Goal: Information Seeking & Learning: Learn about a topic

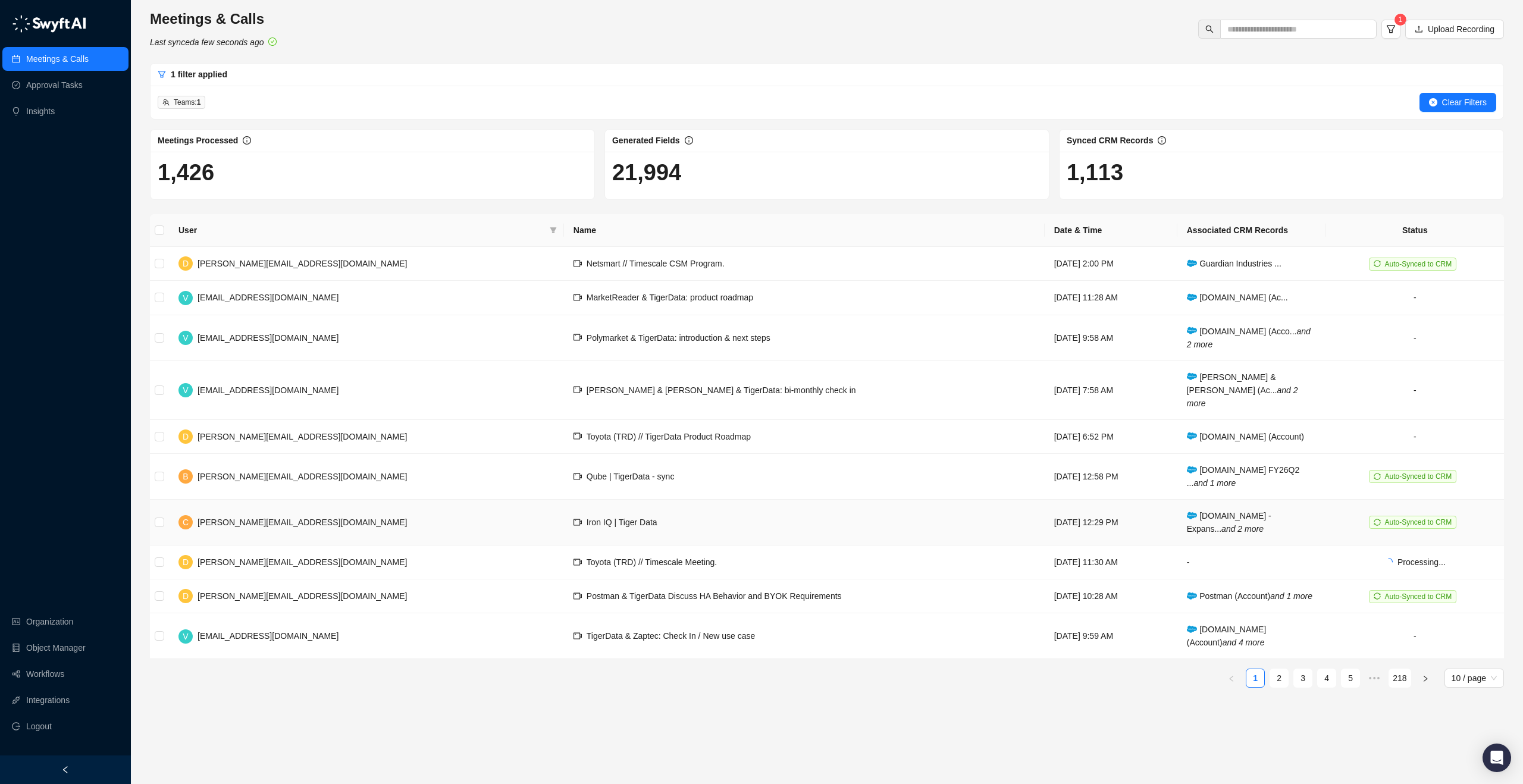
click at [633, 509] on td "Iron IQ | Tiger Data" at bounding box center [804, 522] width 480 height 45
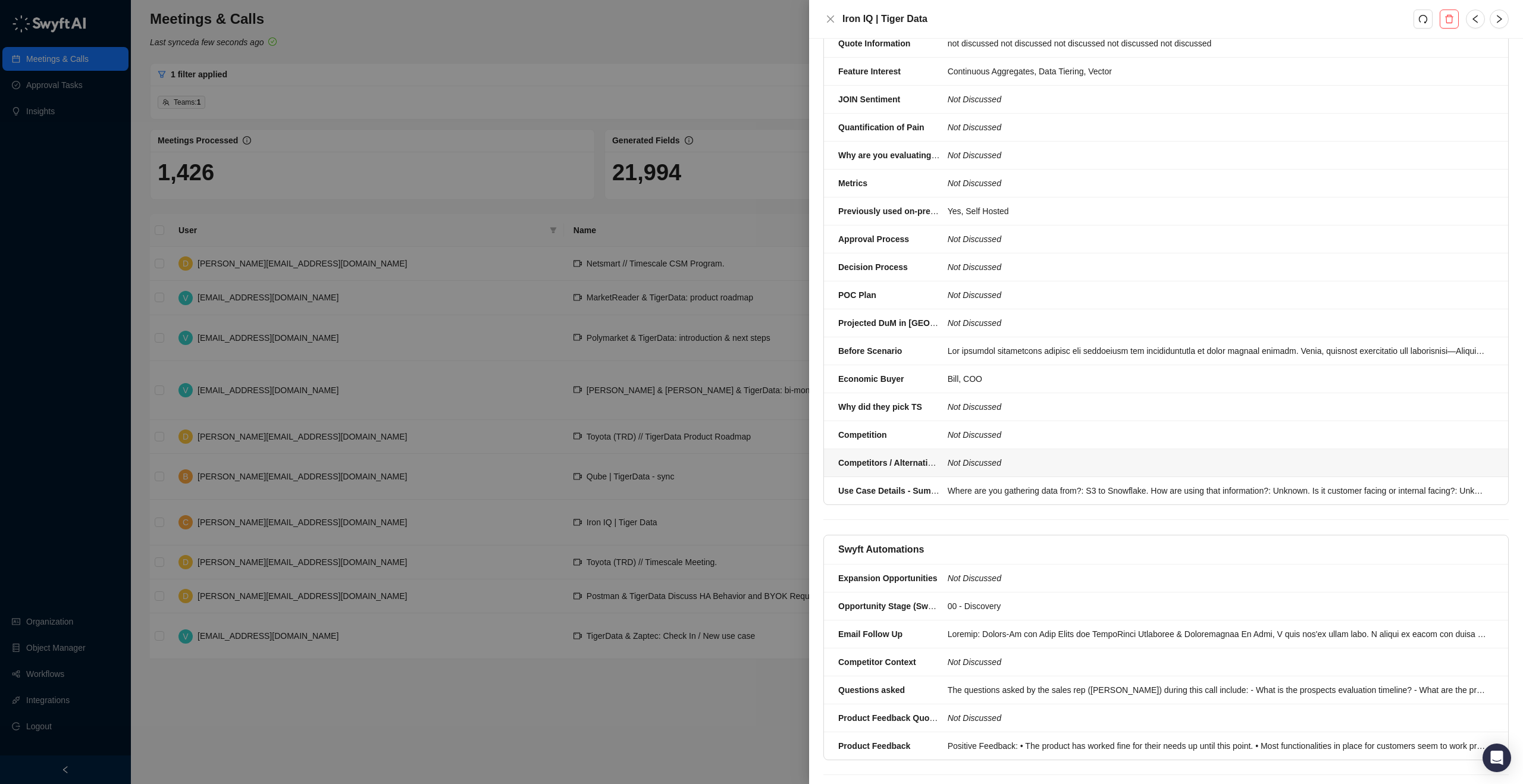
scroll to position [944, 0]
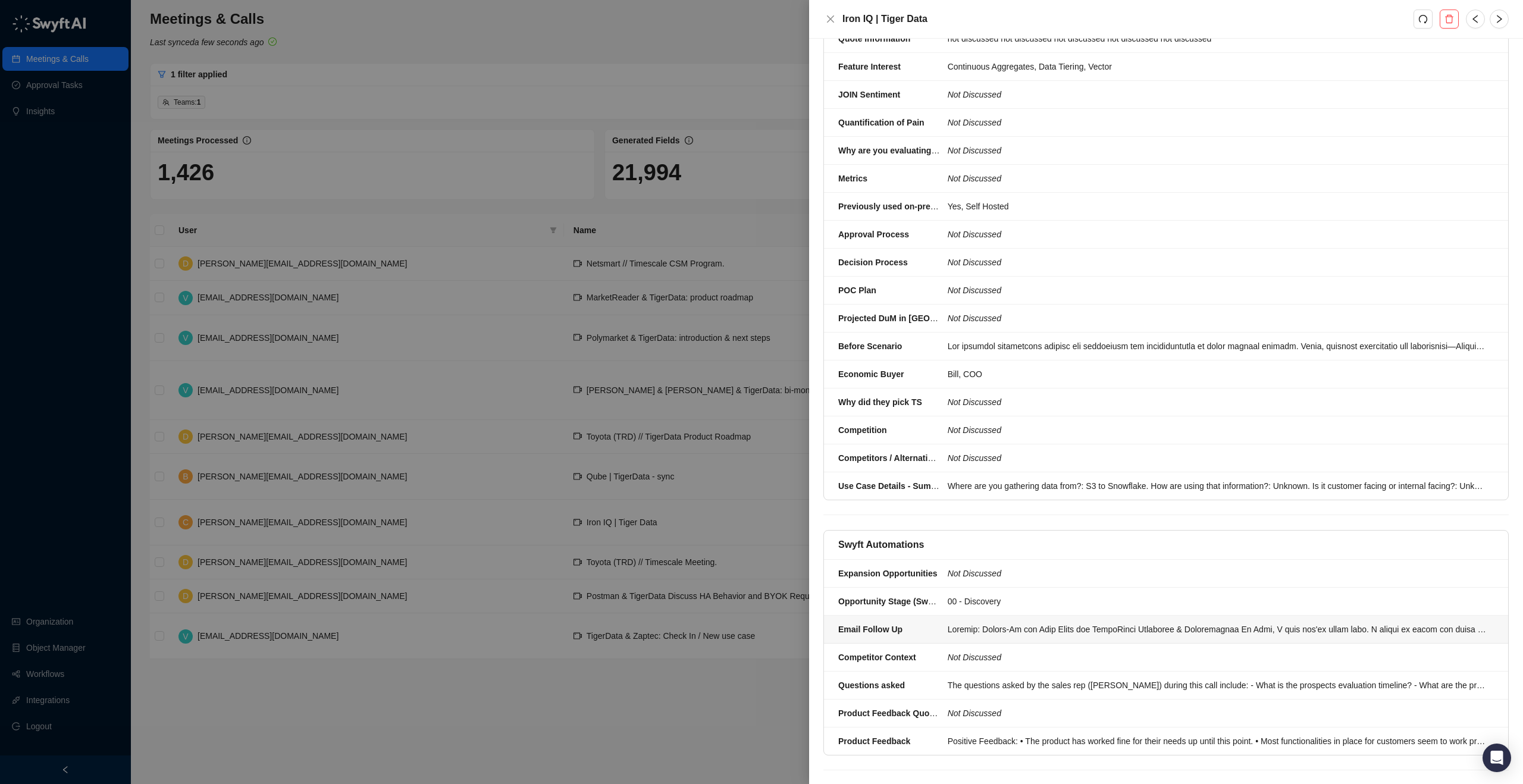
click at [1034, 623] on div at bounding box center [1216, 629] width 539 height 13
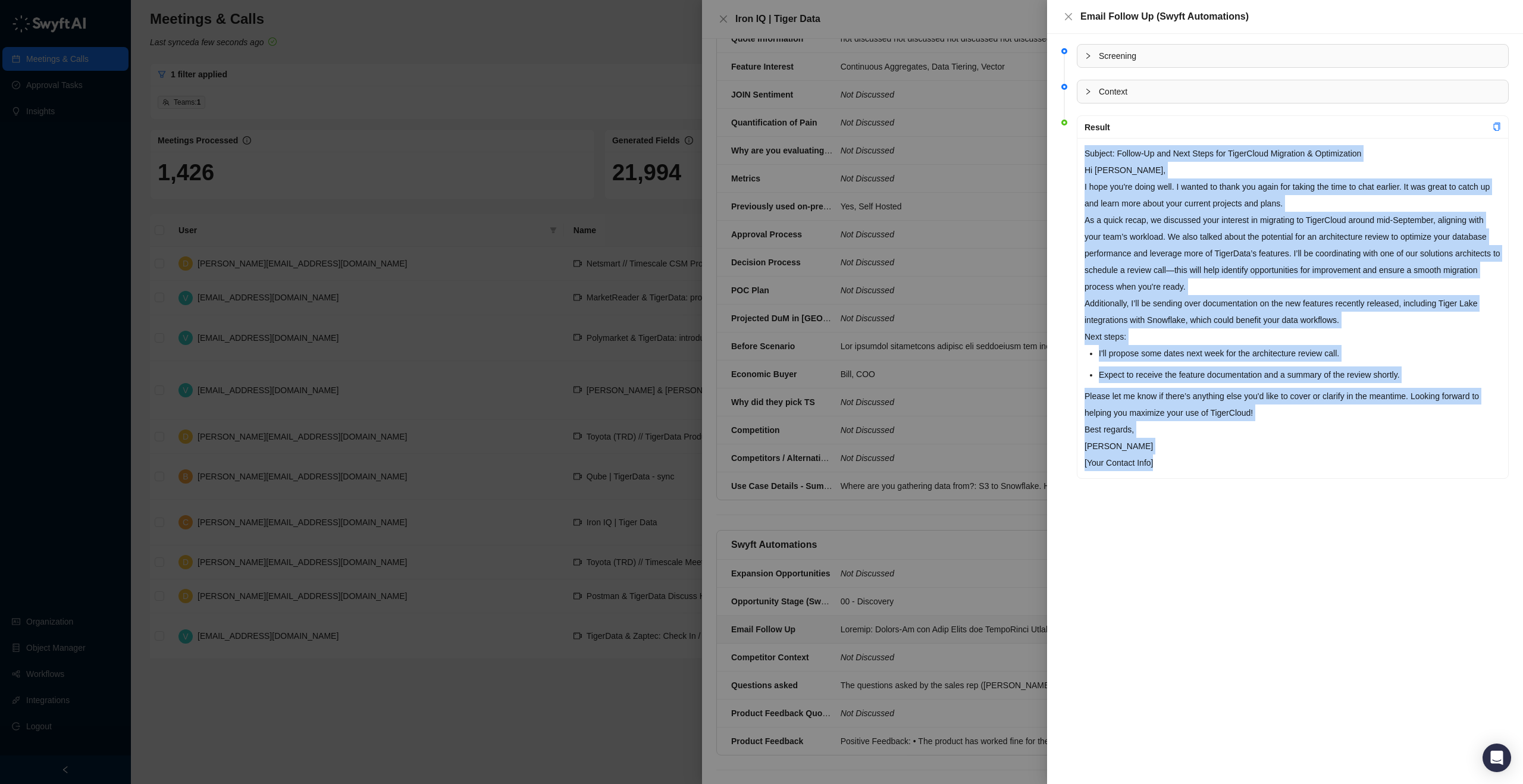
drag, startPoint x: 1205, startPoint y: 463, endPoint x: 1063, endPoint y: 158, distance: 336.4
click at [1063, 158] on li "Result Subject: Follow-Up and Next Steps for TigerCloud Migration & Optimizatio…" at bounding box center [1285, 307] width 448 height 376
copy div "Loremip: Dolors-Am con Adip Elits doe TempoRinci Utlaboree & Doloremagnaa En Ad…"
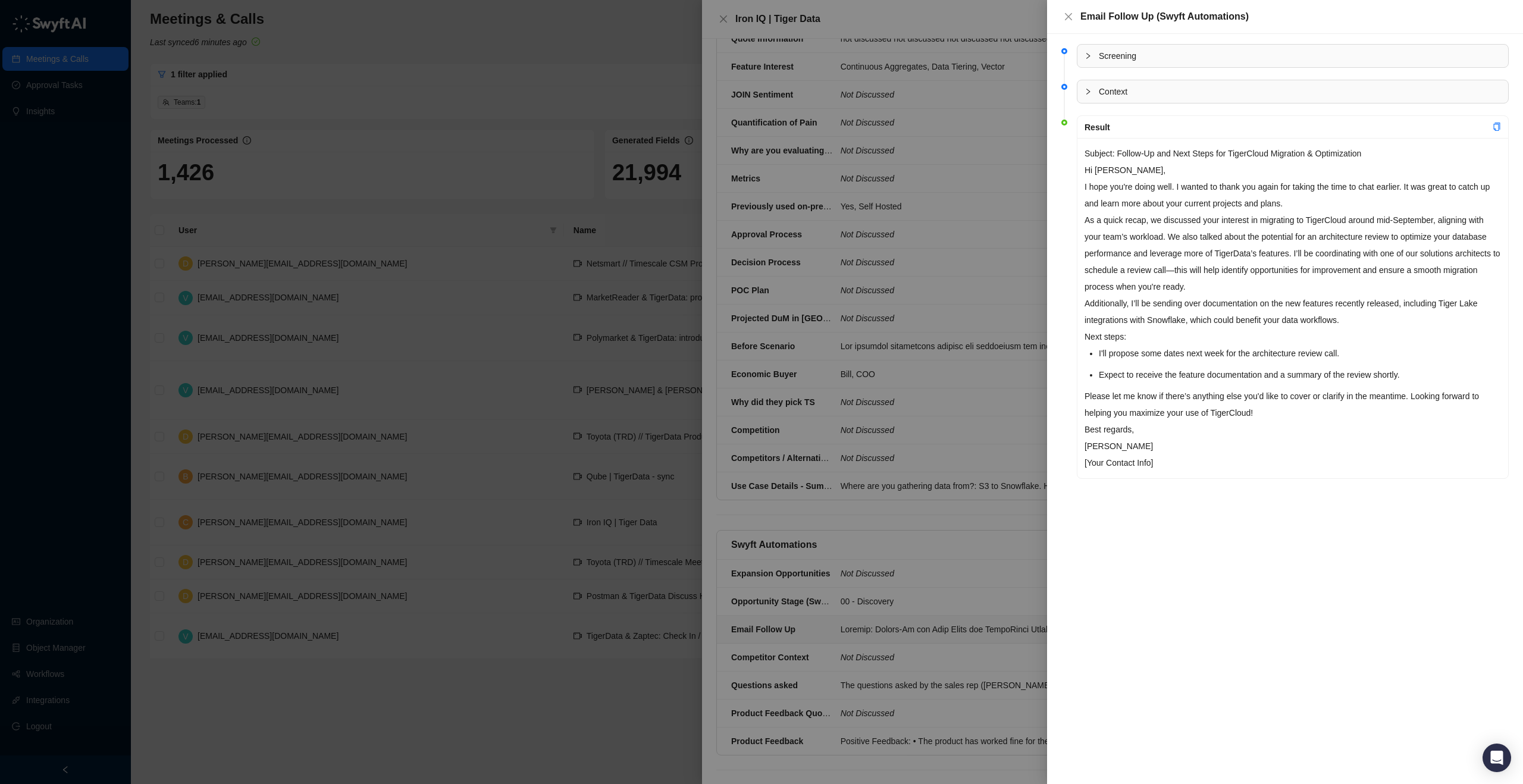
click at [388, 48] on div at bounding box center [762, 392] width 1523 height 784
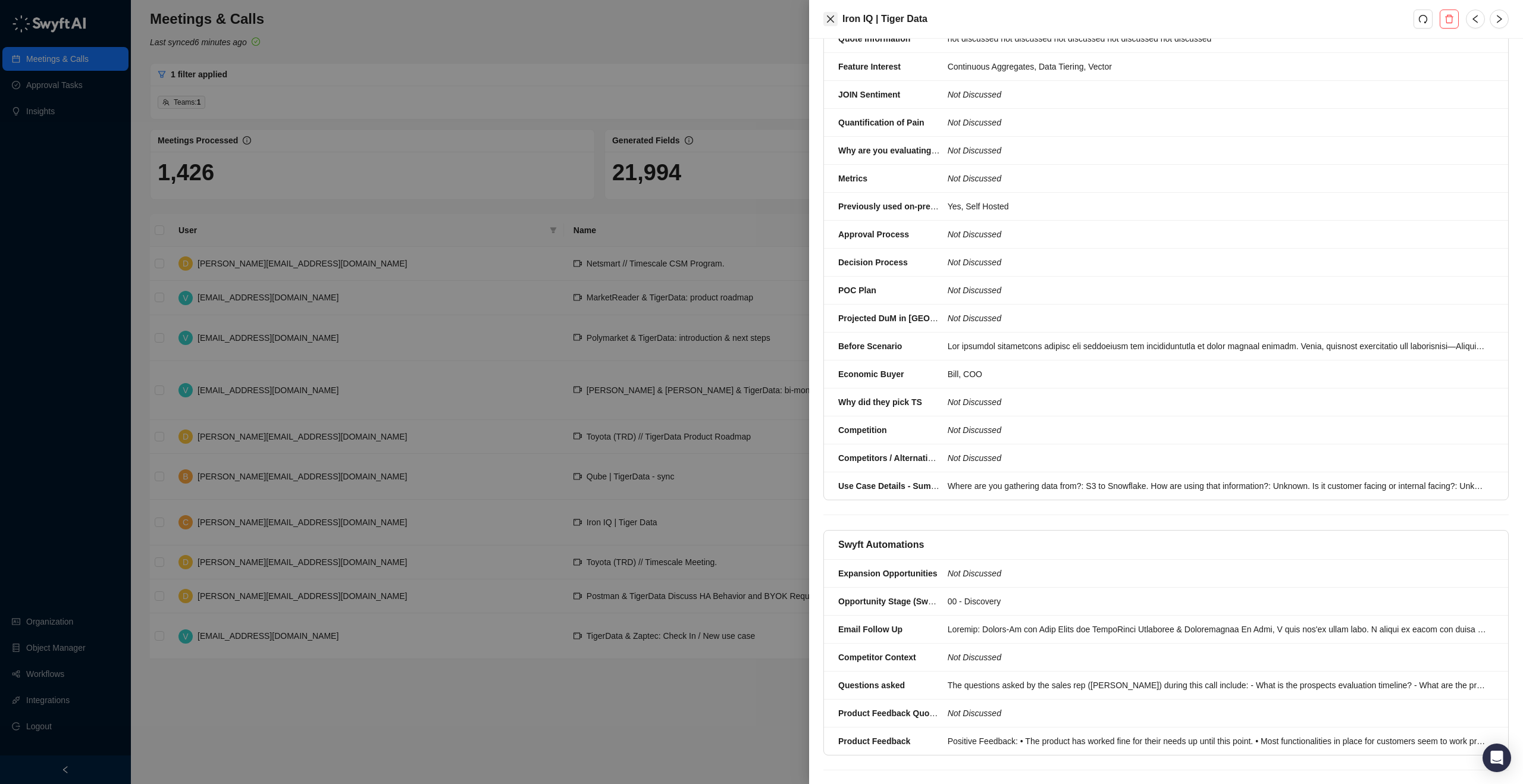
click at [831, 18] on icon "close" at bounding box center [831, 19] width 7 height 7
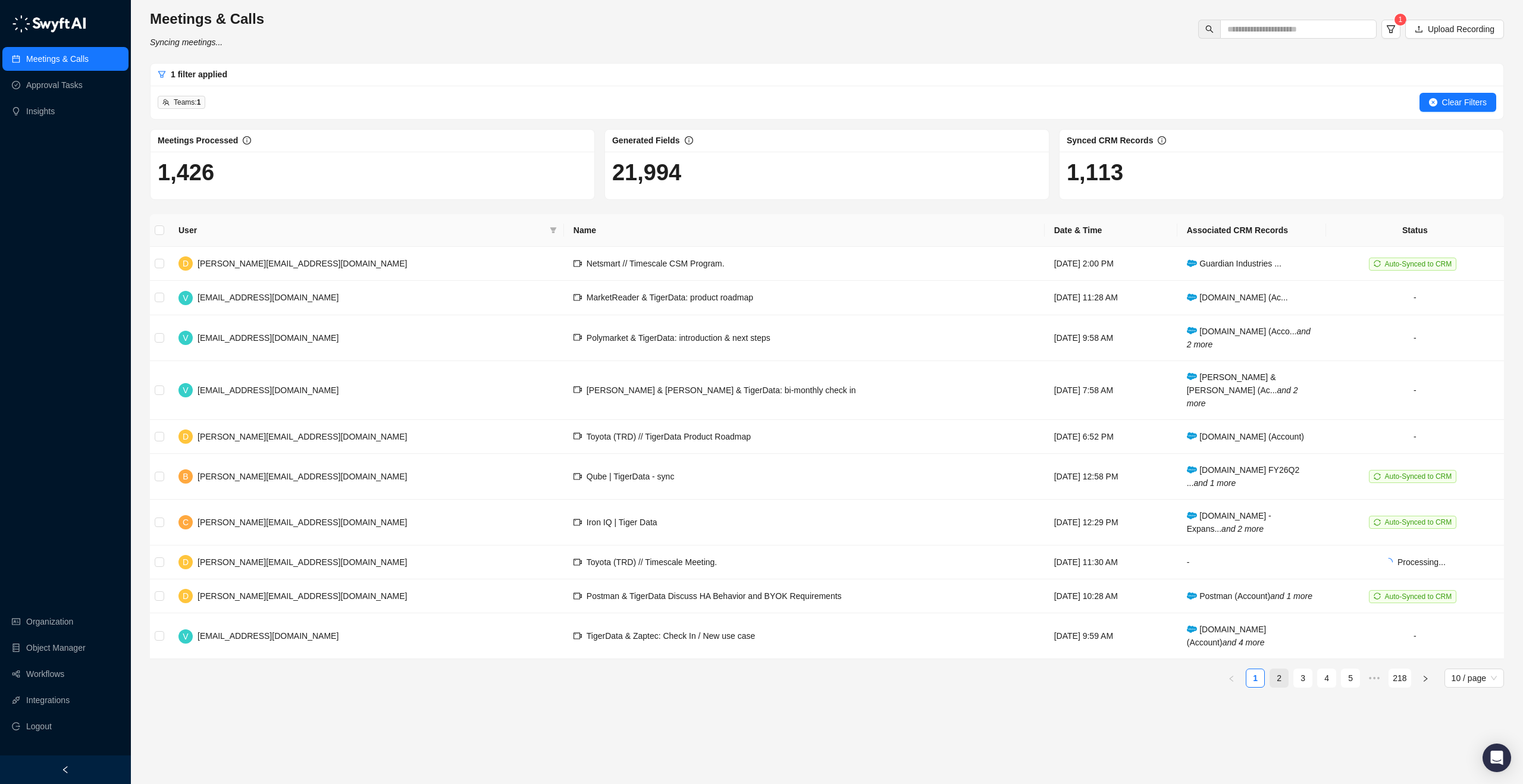
click at [1285, 678] on link "2" at bounding box center [1279, 678] width 18 height 18
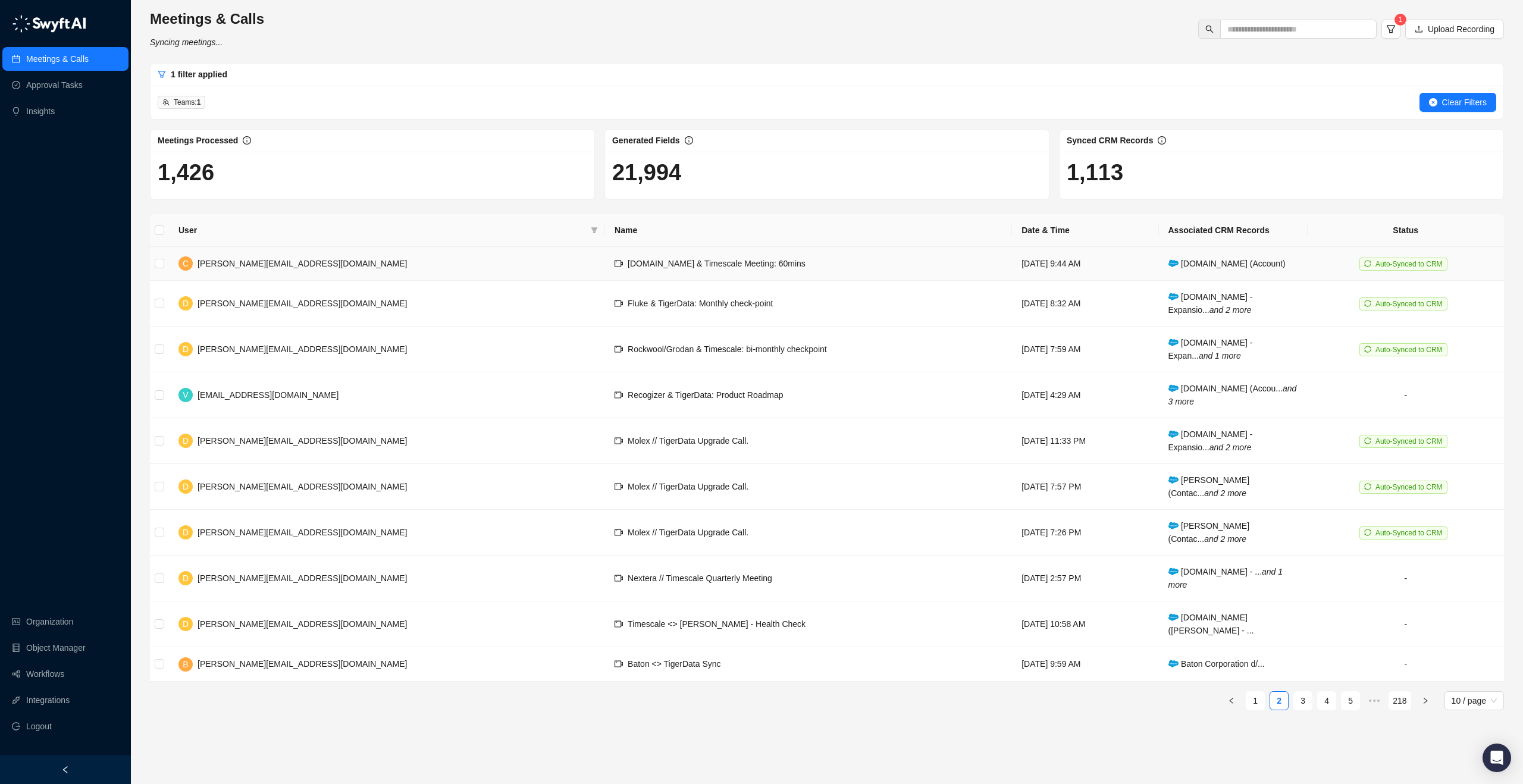
click at [295, 274] on td "C [PERSON_NAME][EMAIL_ADDRESS][DOMAIN_NAME]" at bounding box center [387, 263] width 436 height 34
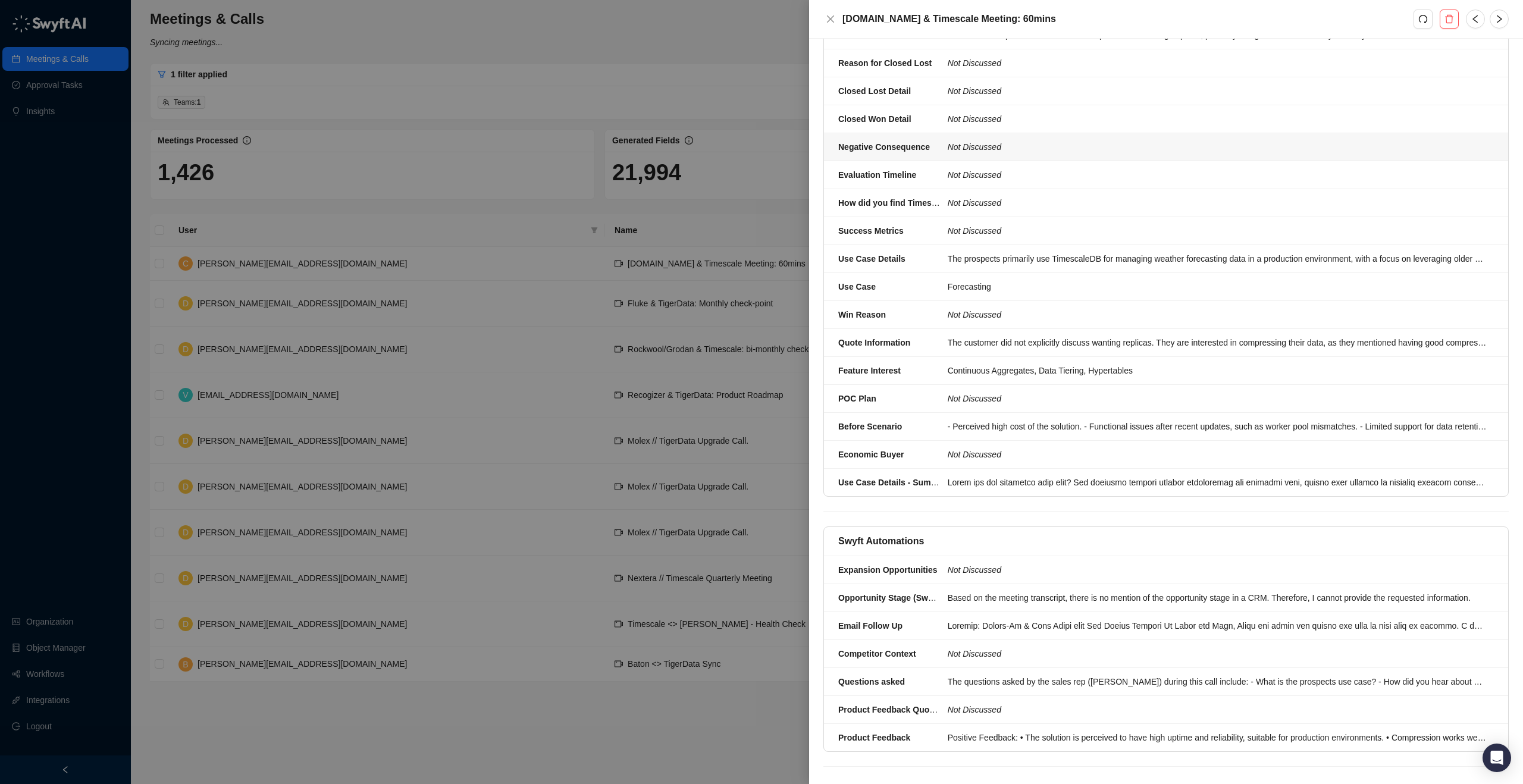
scroll to position [523, 0]
click at [1039, 619] on div at bounding box center [1216, 626] width 539 height 13
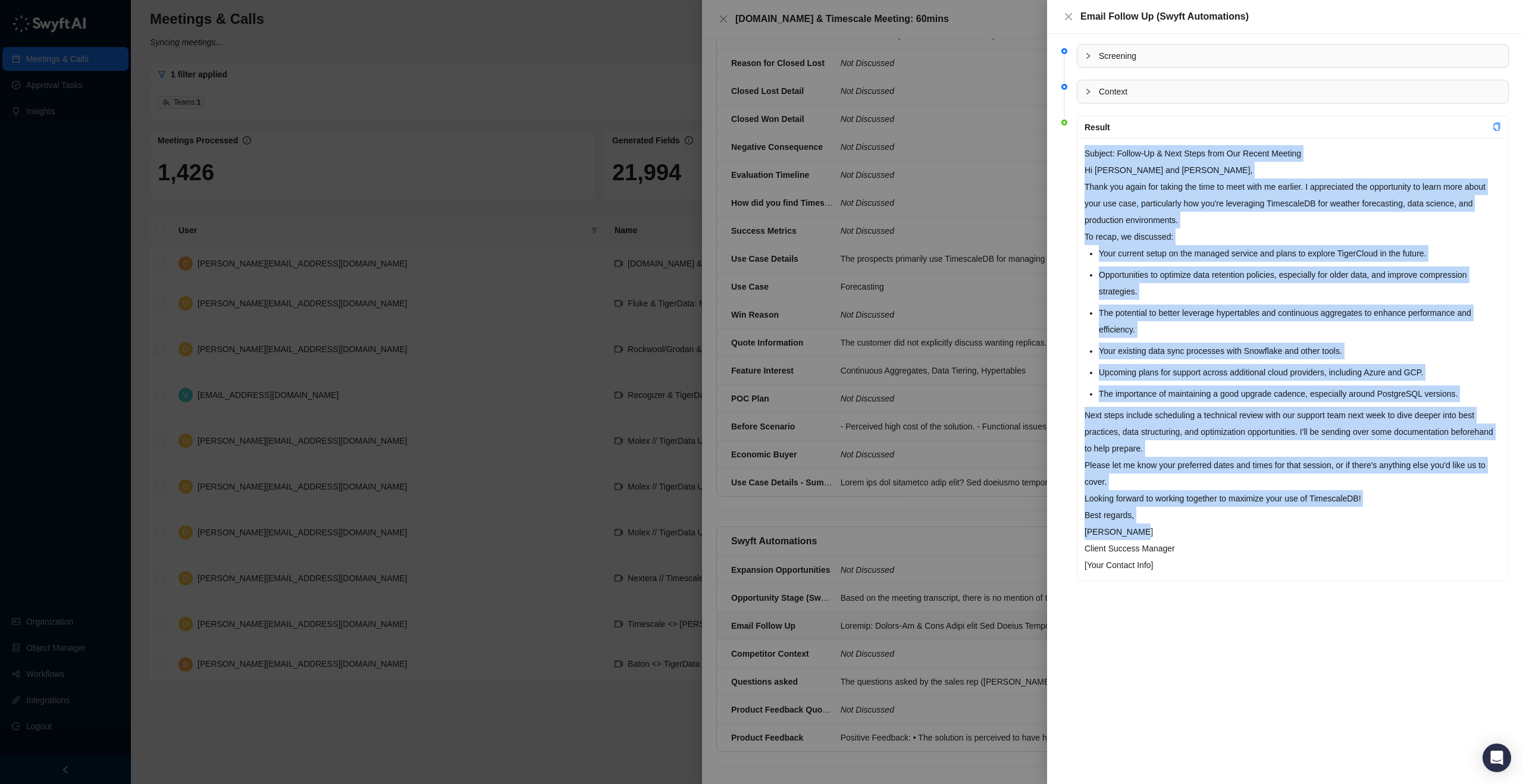
drag, startPoint x: 1183, startPoint y: 524, endPoint x: 1080, endPoint y: 142, distance: 395.6
click at [1080, 142] on div "Subject: Follow-Up & Next Steps from Our Recent Meeting Hi [PERSON_NAME] and [P…" at bounding box center [1292, 359] width 430 height 442
click at [1487, 140] on div "Subject: Follow-Up & Next Steps from Our Recent Meeting Hi [PERSON_NAME] and [P…" at bounding box center [1292, 359] width 430 height 442
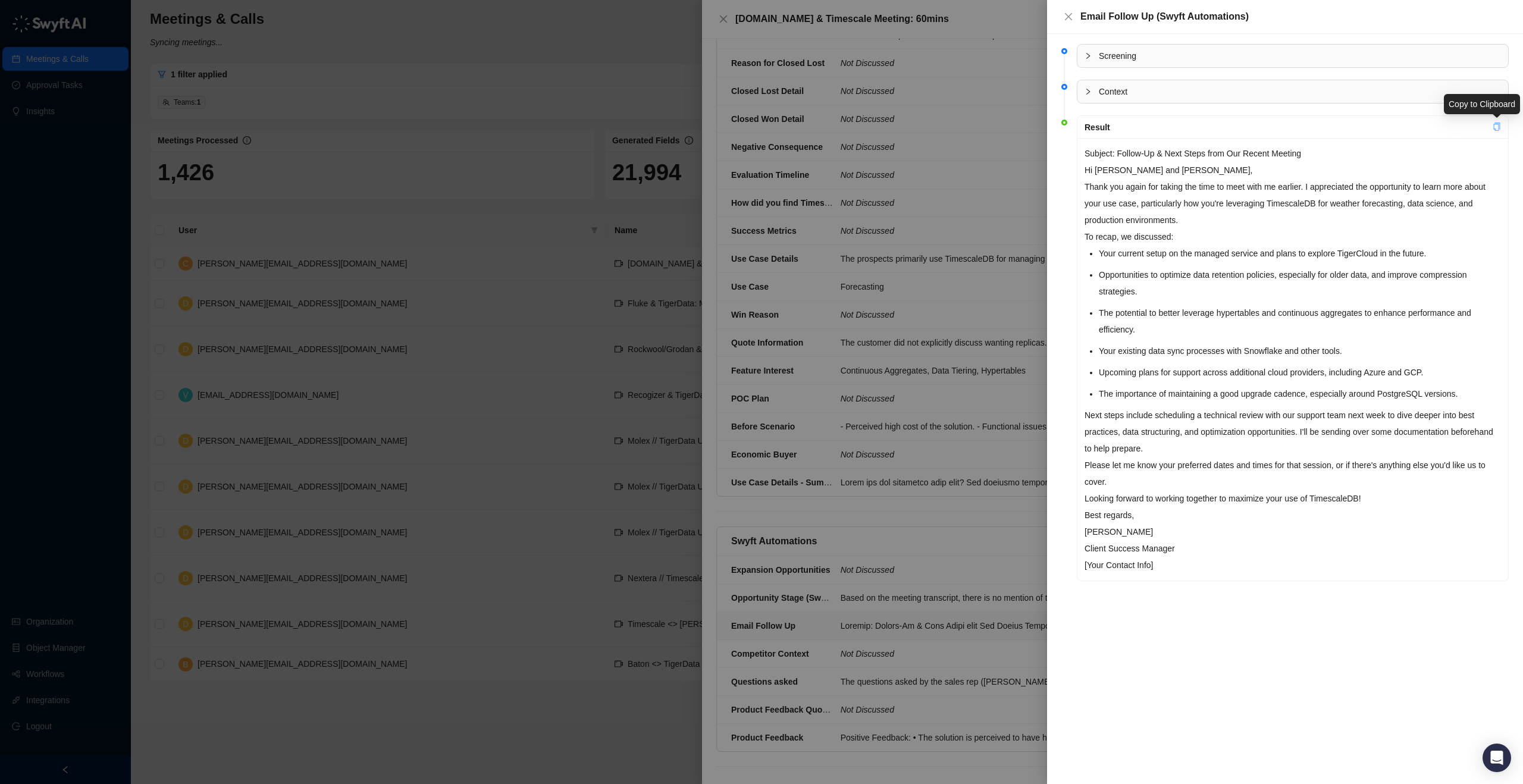
click at [1496, 128] on icon "copy" at bounding box center [1496, 126] width 8 height 8
click at [1069, 15] on icon "close" at bounding box center [1068, 16] width 7 height 7
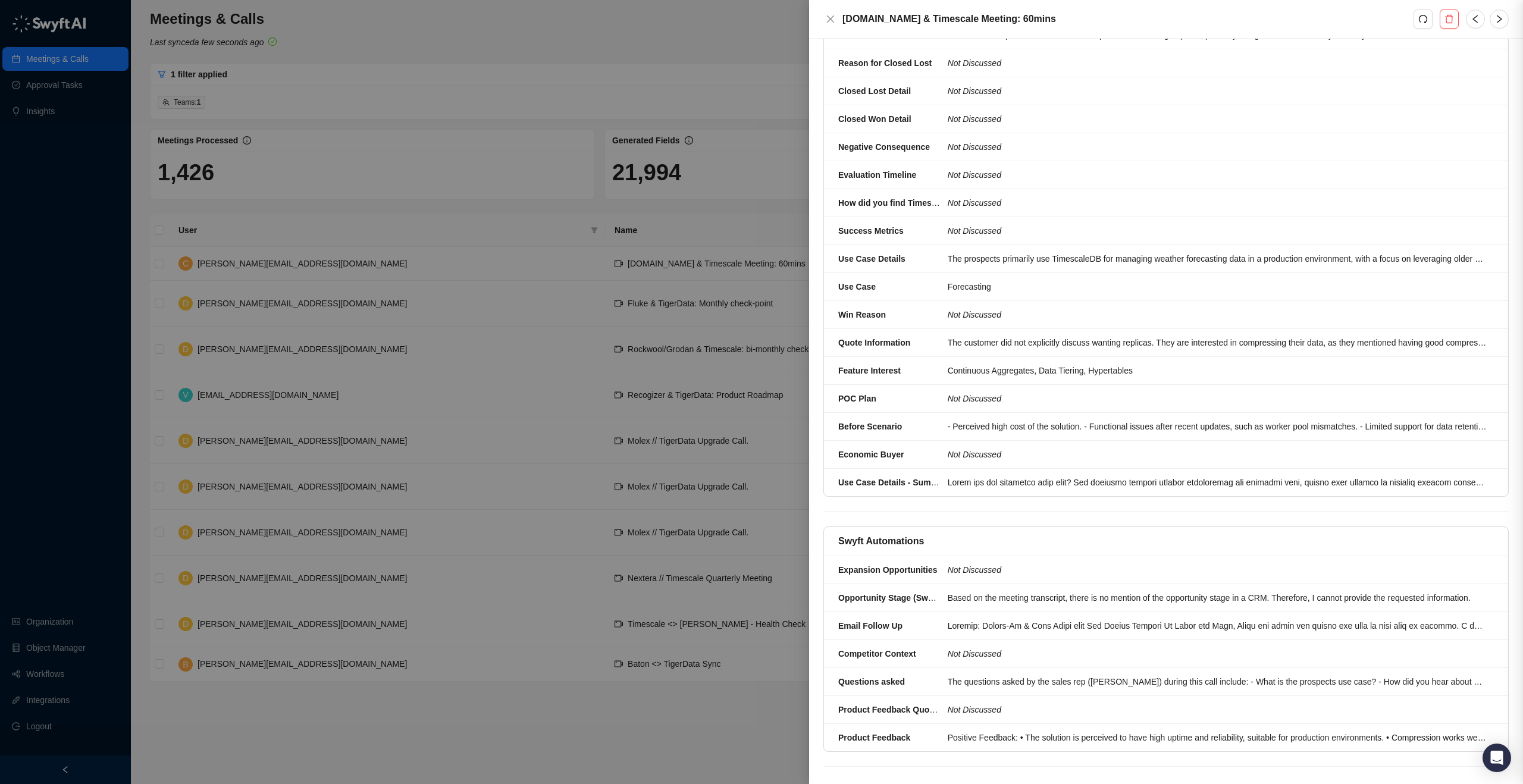
click at [1069, 15] on div "undefined (undefined) Screening Context Result Not Discussed" at bounding box center [762, 392] width 1523 height 784
click at [832, 15] on icon "close" at bounding box center [830, 19] width 9 height 9
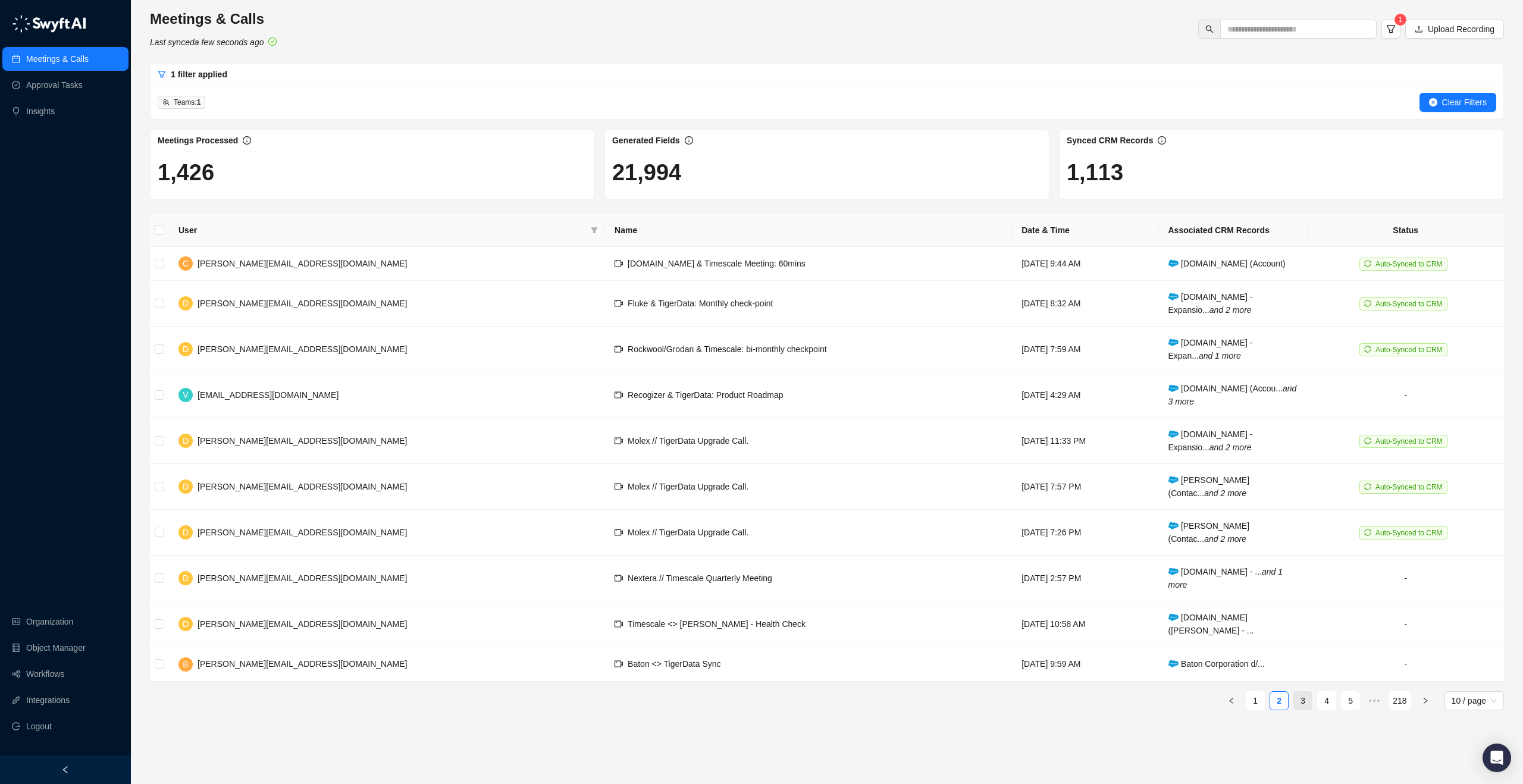
click at [1303, 691] on link "3" at bounding box center [1303, 700] width 18 height 18
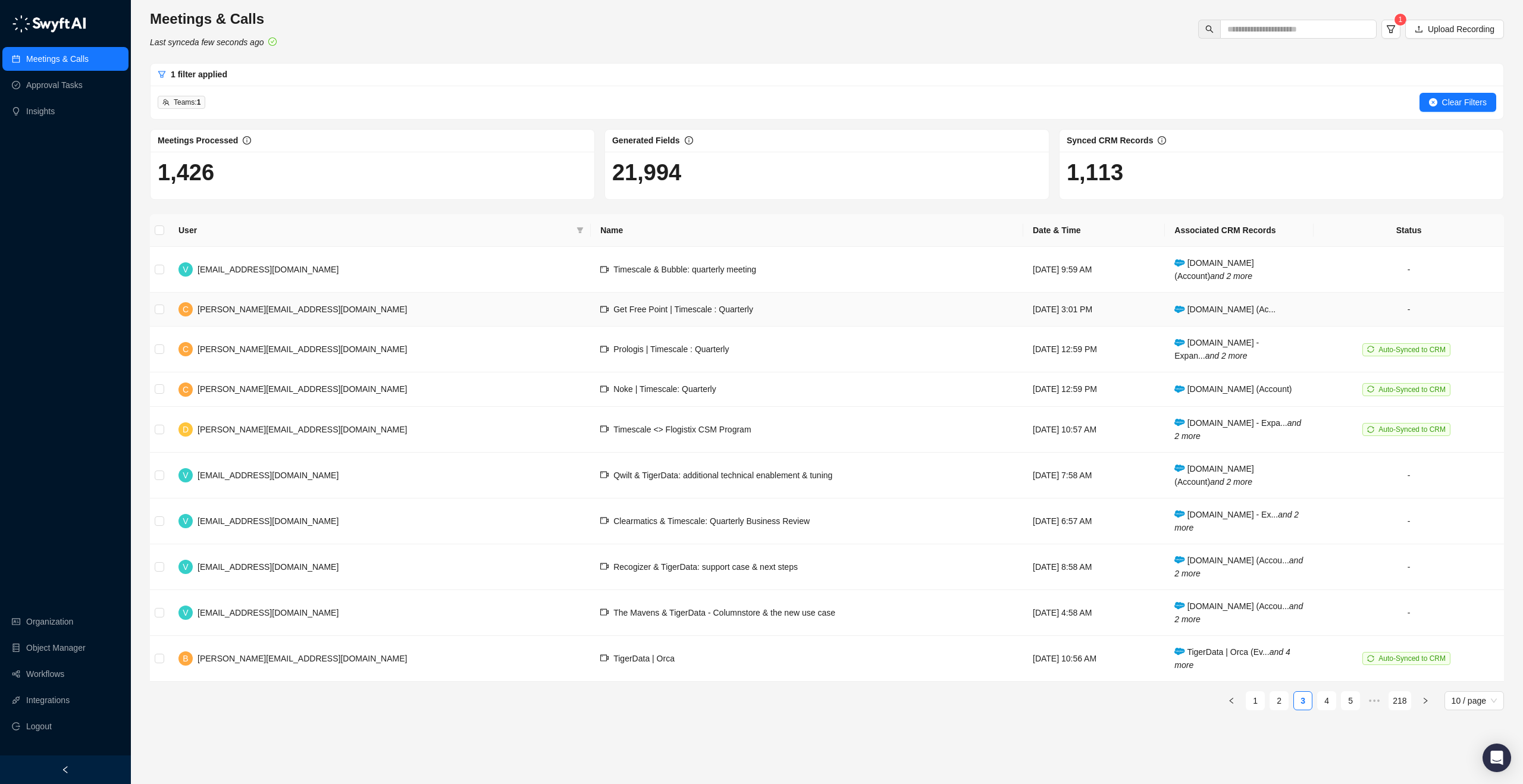
click at [337, 313] on td "C [PERSON_NAME][EMAIL_ADDRESS][DOMAIN_NAME]" at bounding box center [380, 309] width 422 height 34
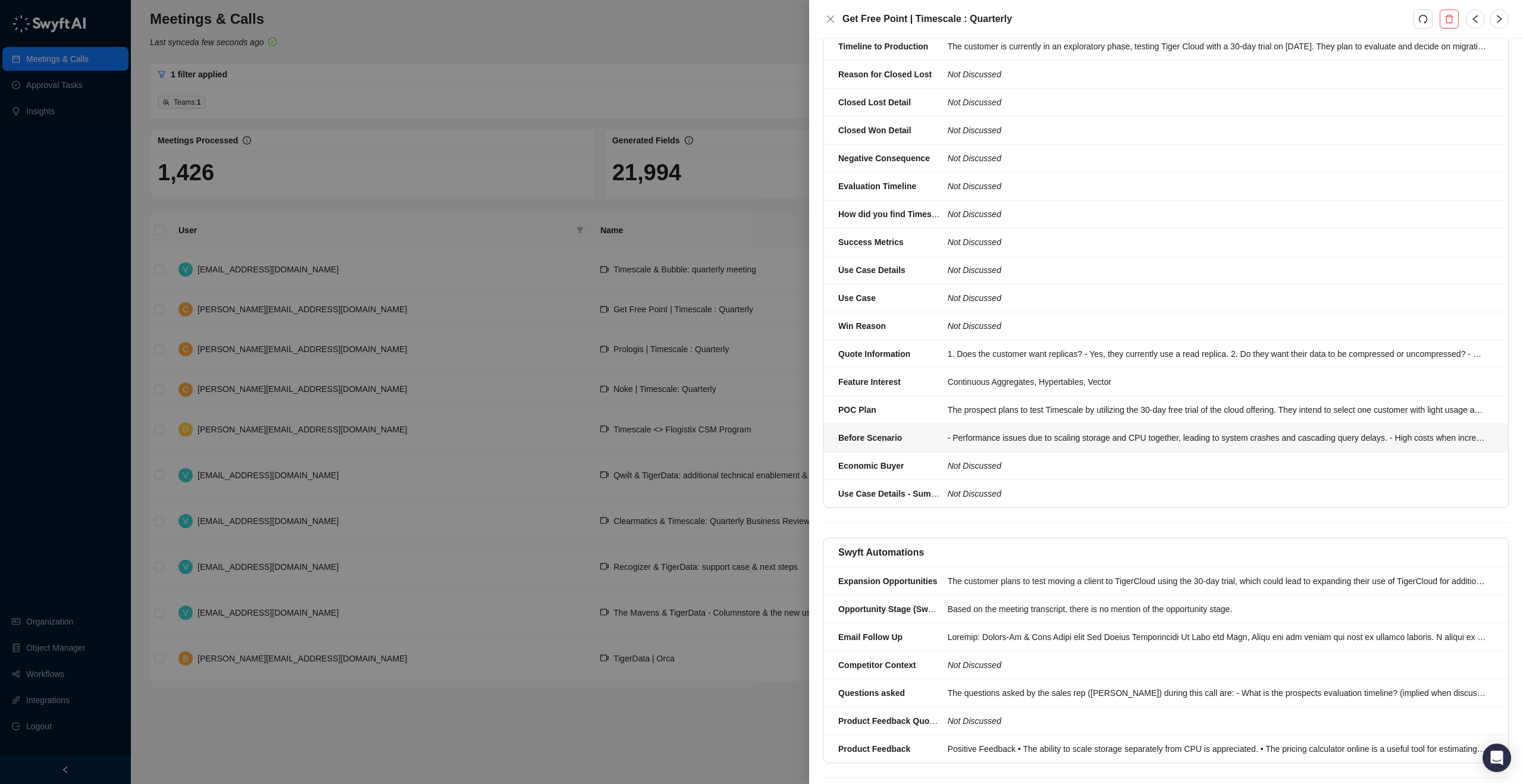
scroll to position [523, 0]
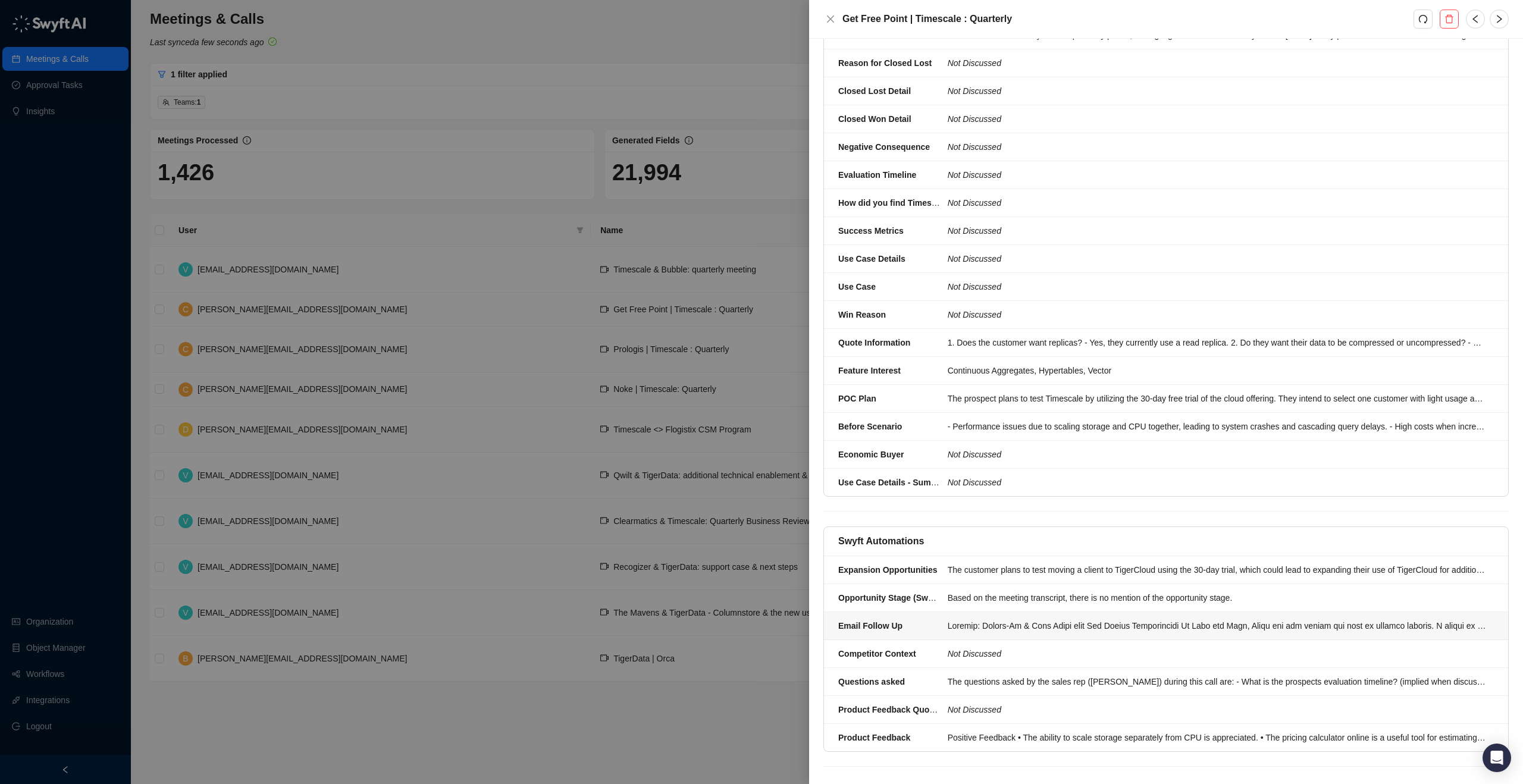
click at [1044, 619] on div at bounding box center [1216, 626] width 539 height 13
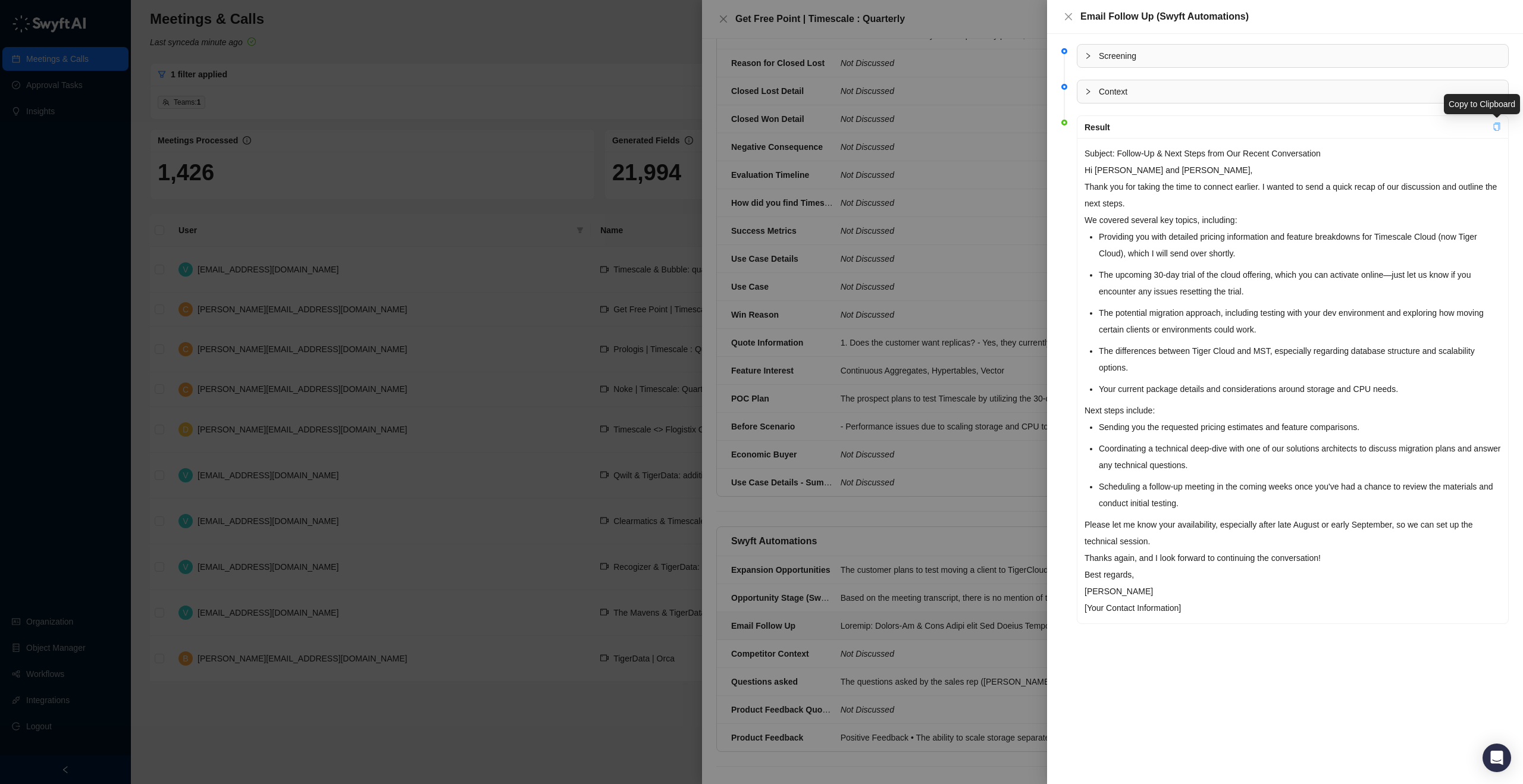
click at [1496, 126] on icon "copy" at bounding box center [1496, 126] width 8 height 8
click at [1065, 15] on icon "close" at bounding box center [1068, 16] width 9 height 9
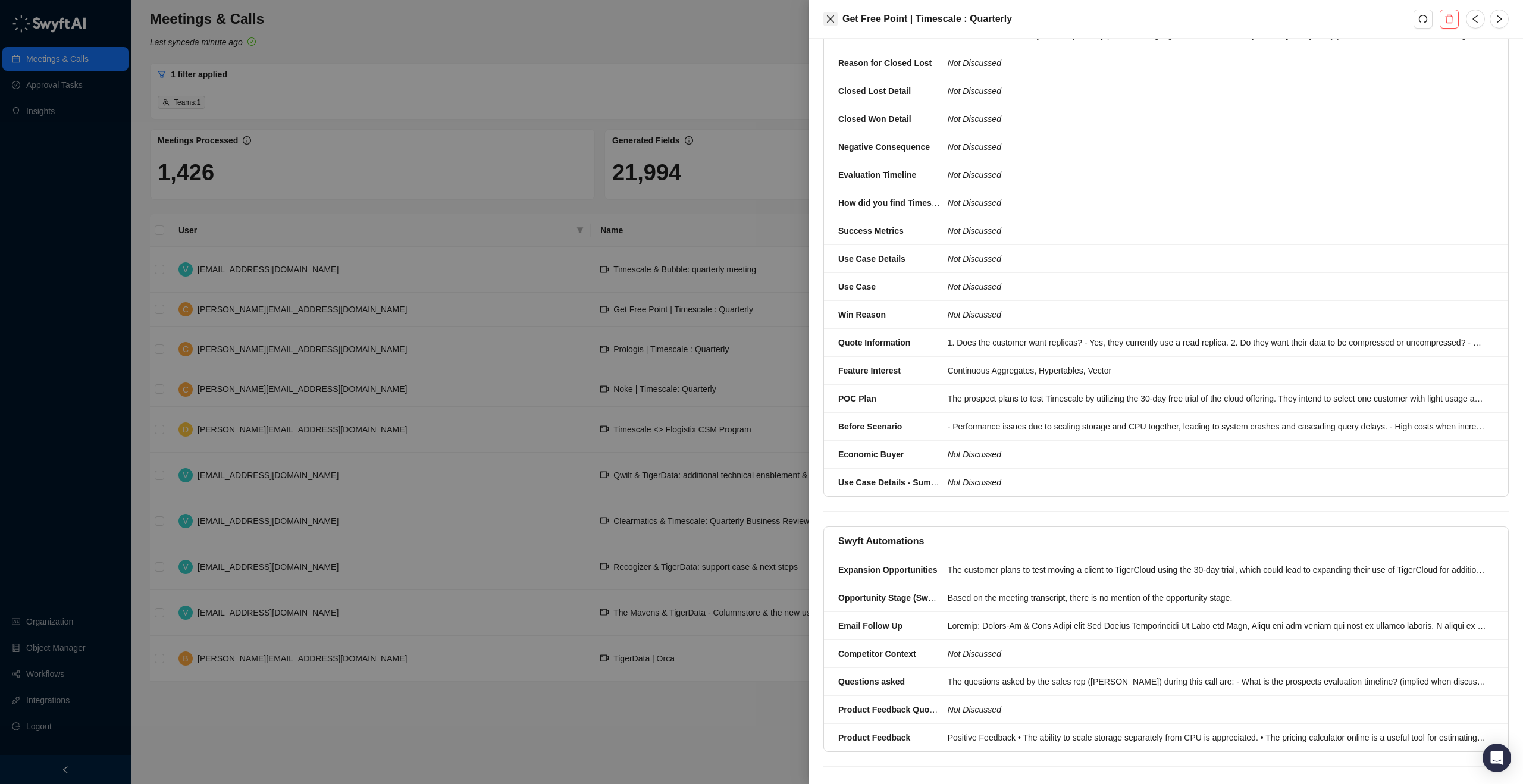
click at [825, 13] on button "Close" at bounding box center [831, 19] width 15 height 15
